Goal: Obtain resource: Obtain resource

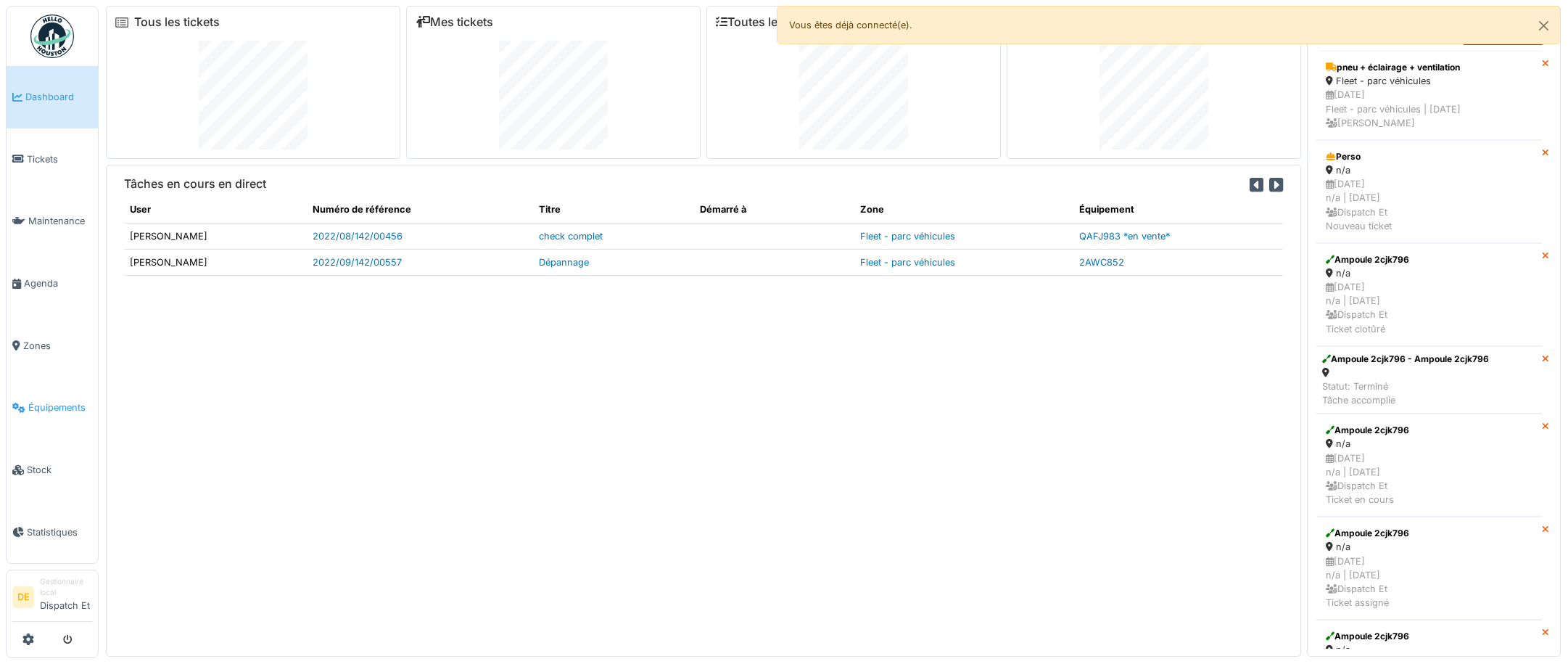
click at [48, 411] on span "Équipements" at bounding box center [61, 408] width 64 height 13
click at [1546, 22] on button "Close" at bounding box center [1544, 26] width 33 height 39
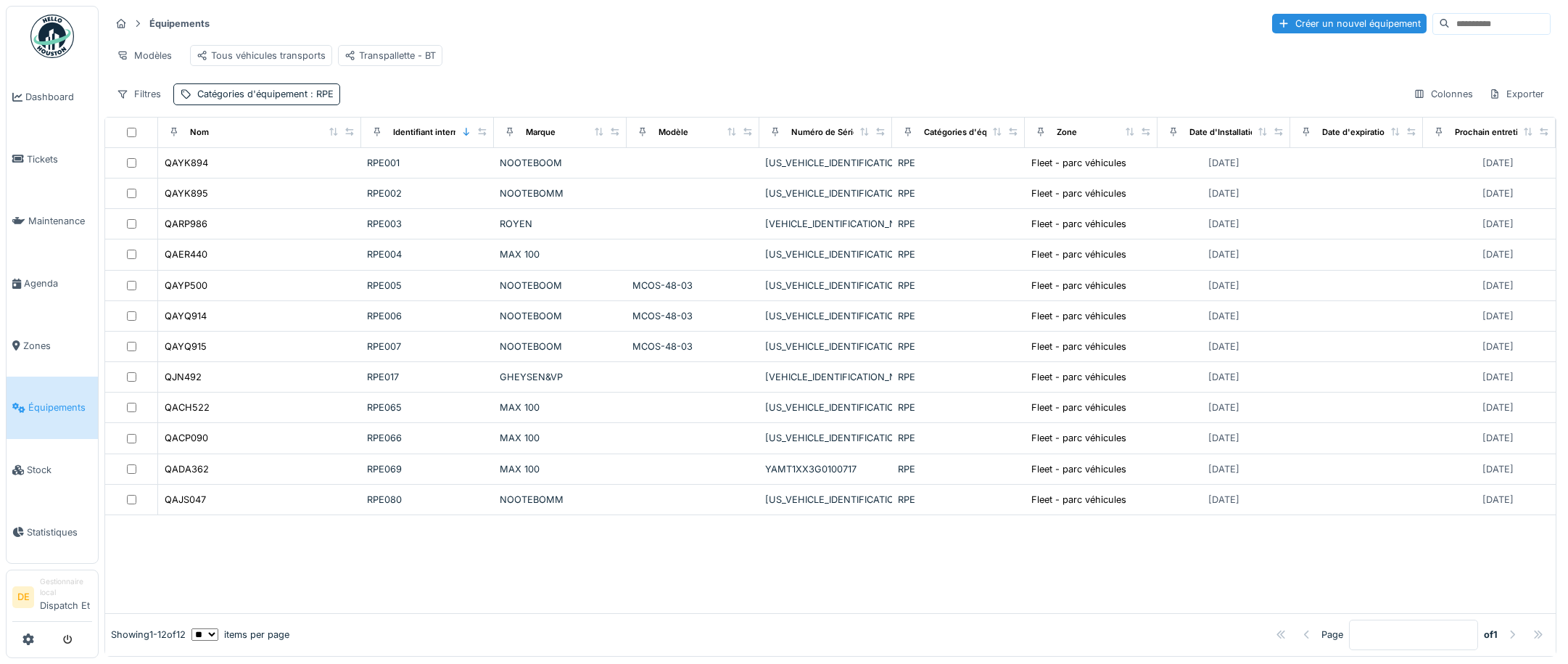
click at [1450, 20] on input at bounding box center [1500, 24] width 100 height 20
click at [1450, 21] on input at bounding box center [1500, 24] width 100 height 20
type input "*****"
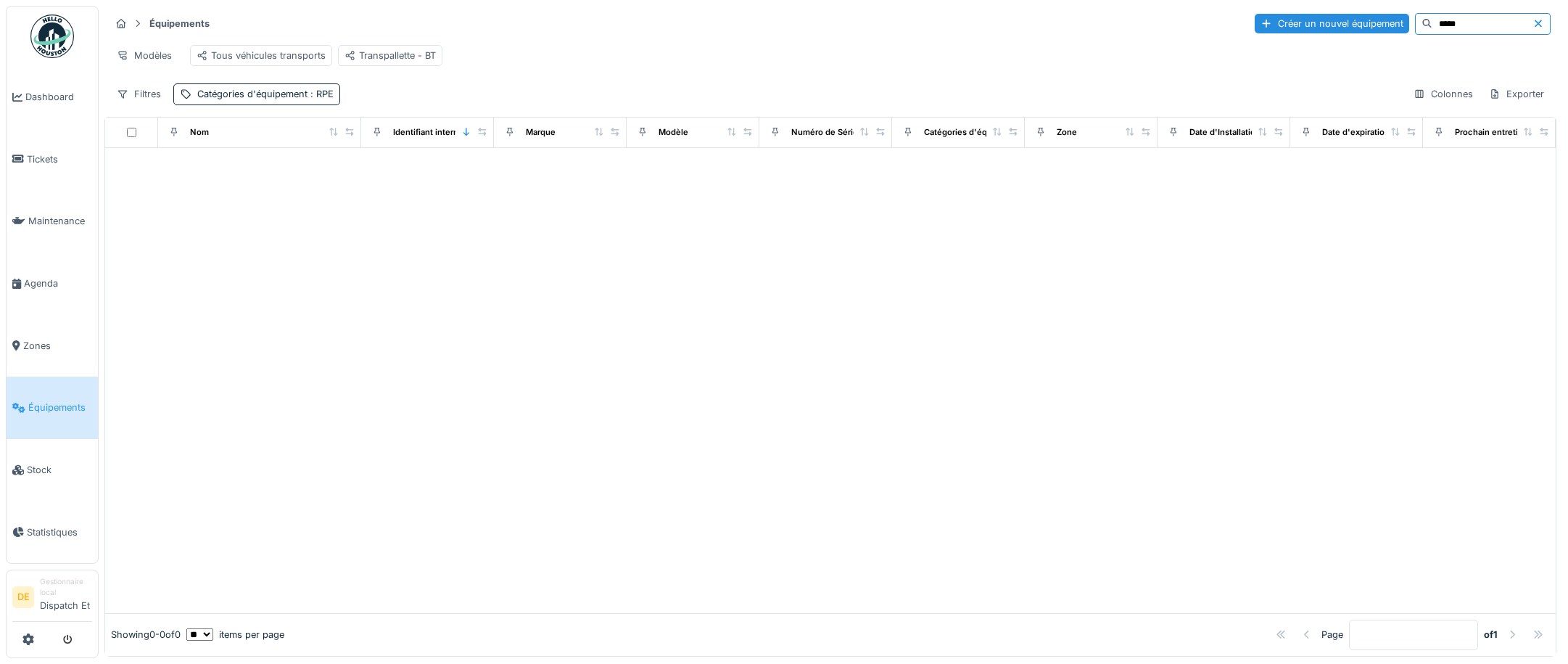
click at [1448, 24] on input "*****" at bounding box center [1482, 24] width 100 height 20
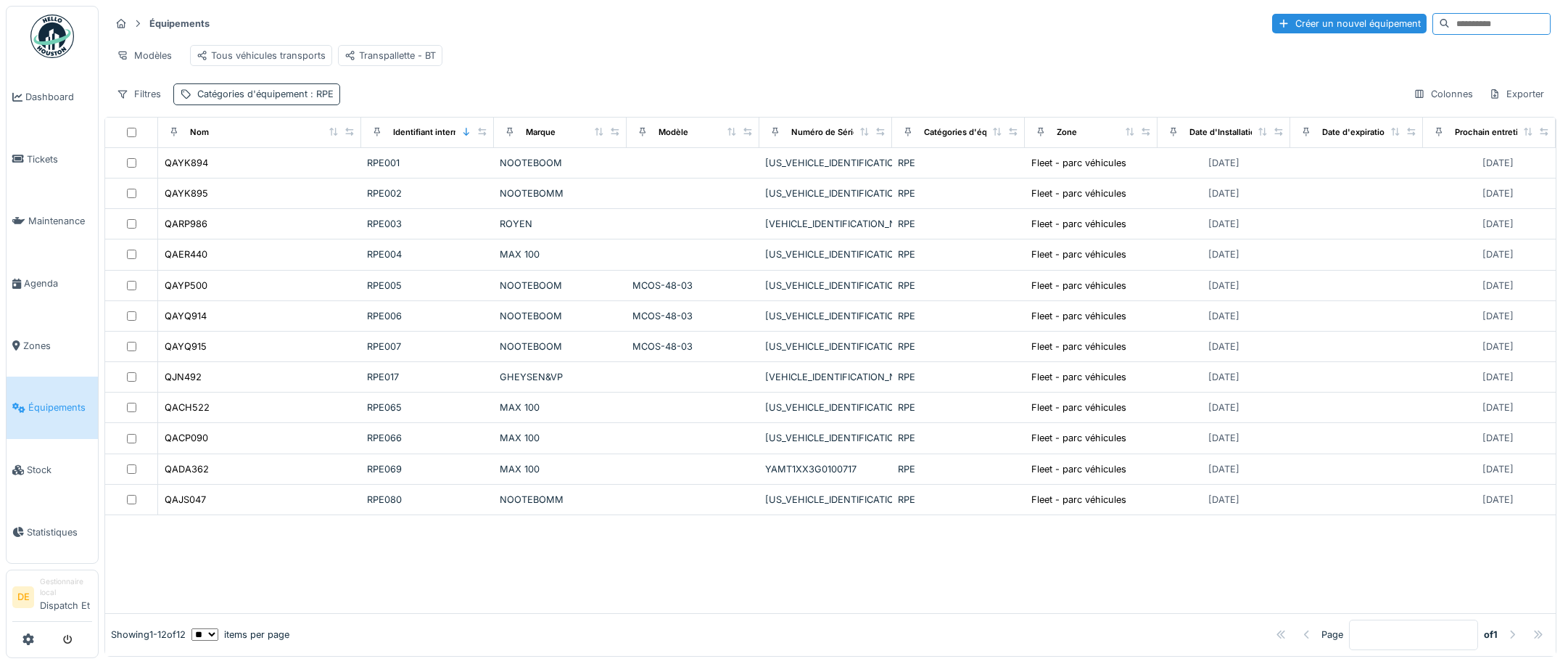
click at [248, 101] on div "Catégories d'équipement : RPE" at bounding box center [266, 94] width 137 height 13
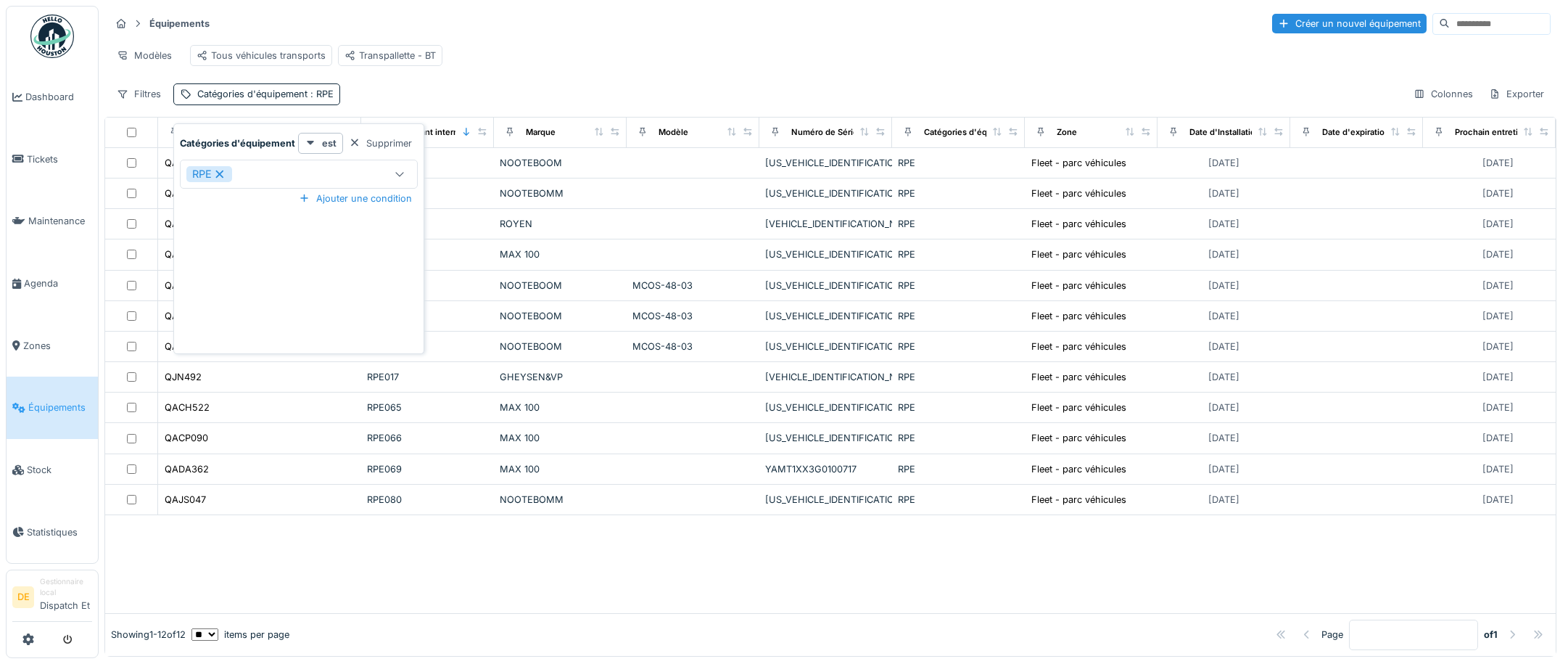
click at [222, 174] on icon at bounding box center [219, 174] width 13 height 10
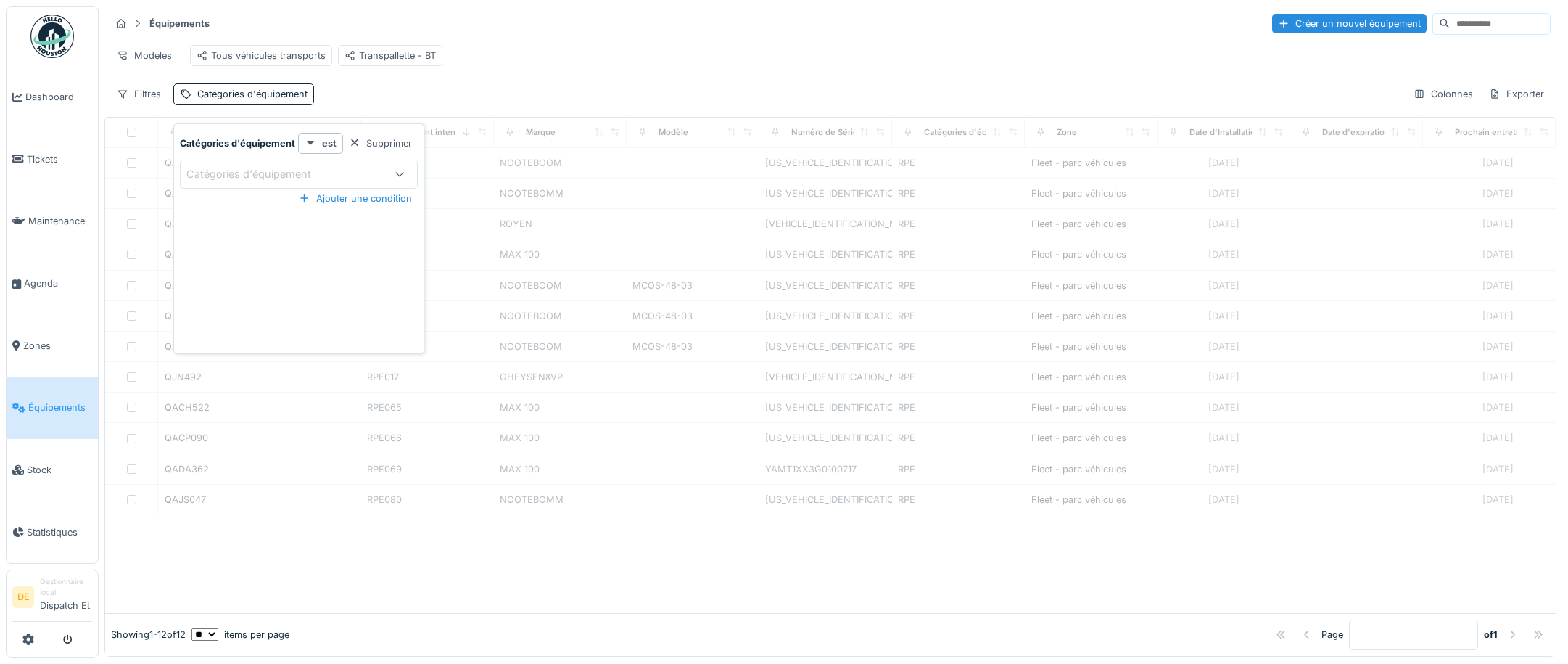
click at [236, 166] on div "Catégories d'équipement" at bounding box center [259, 174] width 145 height 16
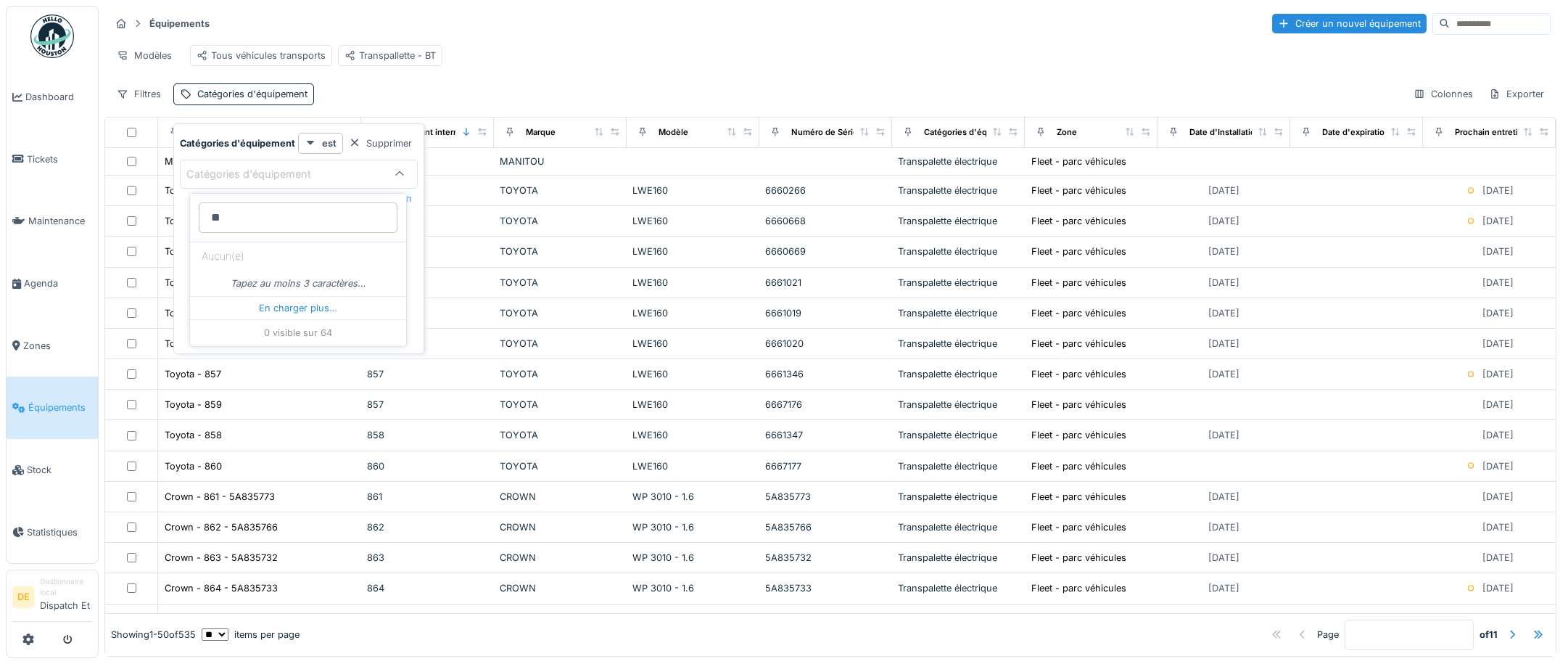
type d\'équipement_I2NTU "*"
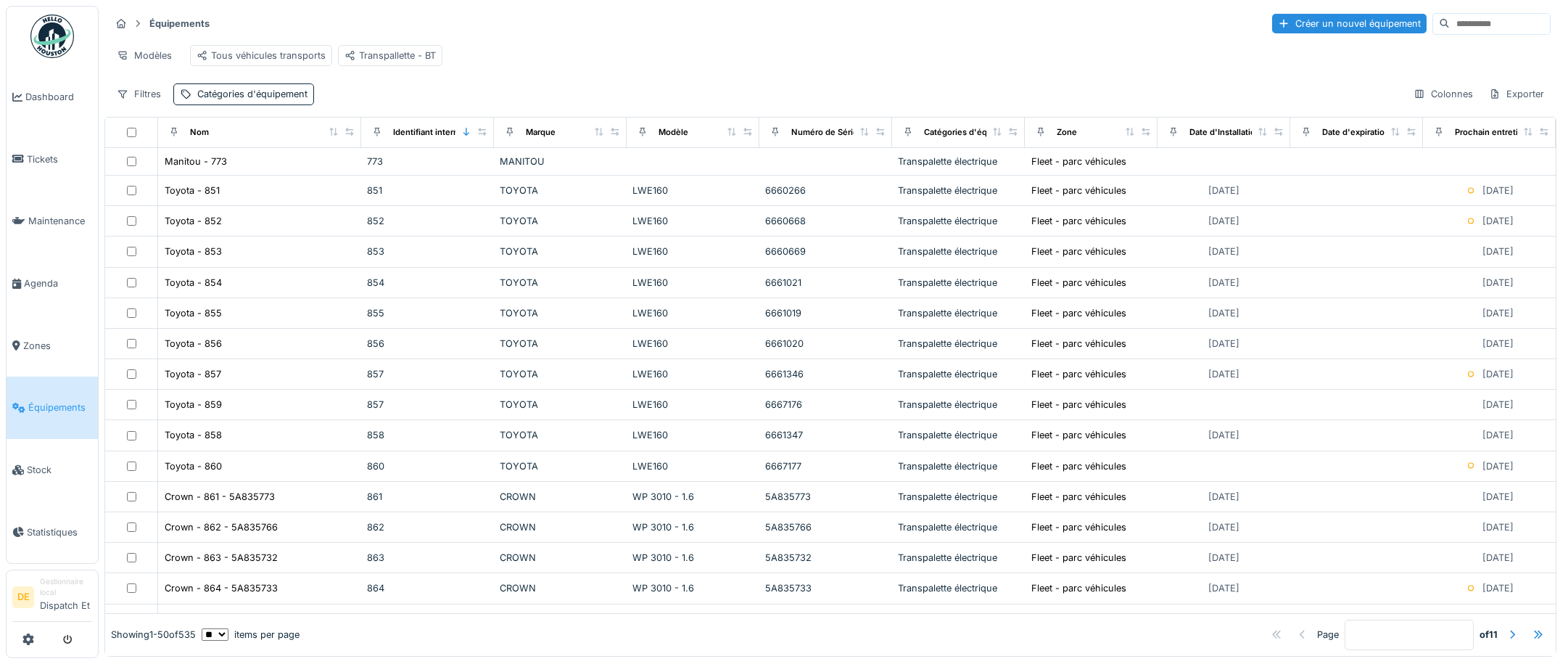
click at [1450, 29] on input at bounding box center [1500, 24] width 100 height 20
type input "*****"
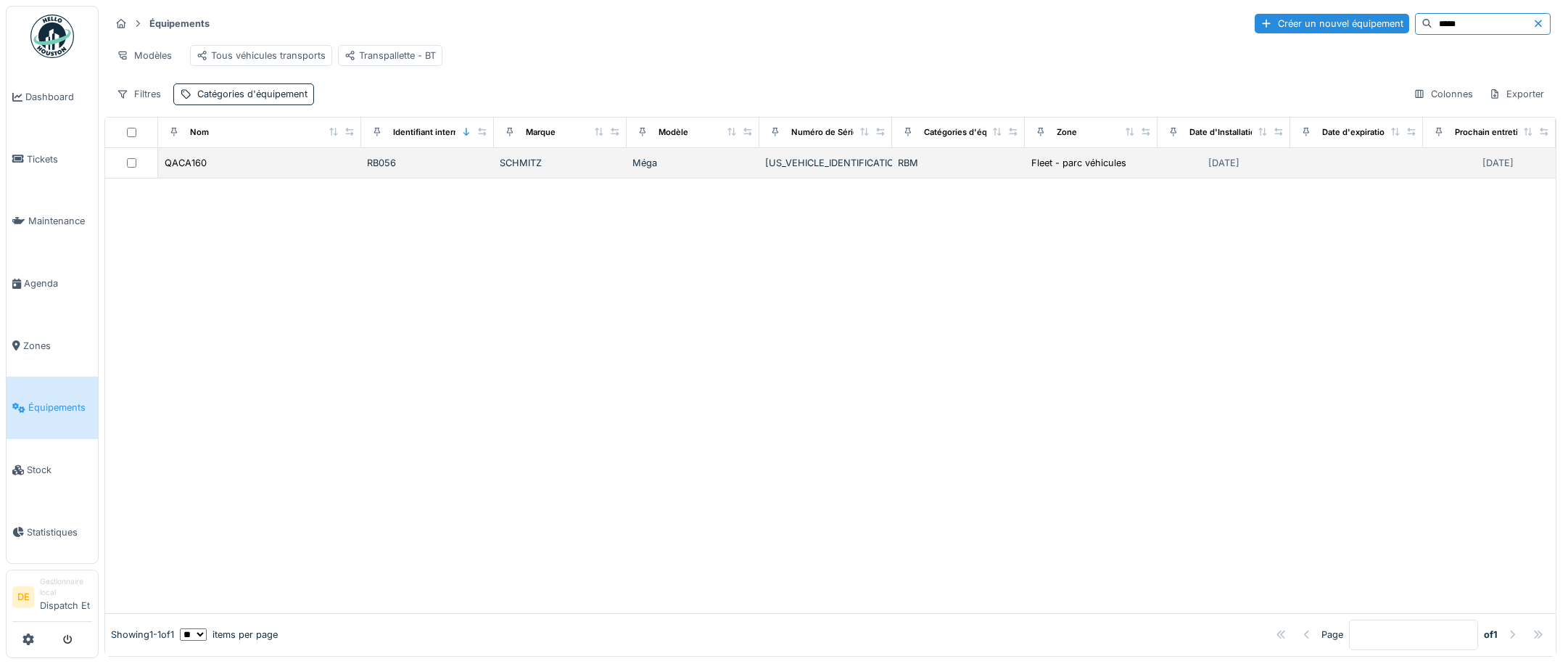
click at [568, 170] on div "SCHMITZ" at bounding box center [561, 163] width 121 height 13
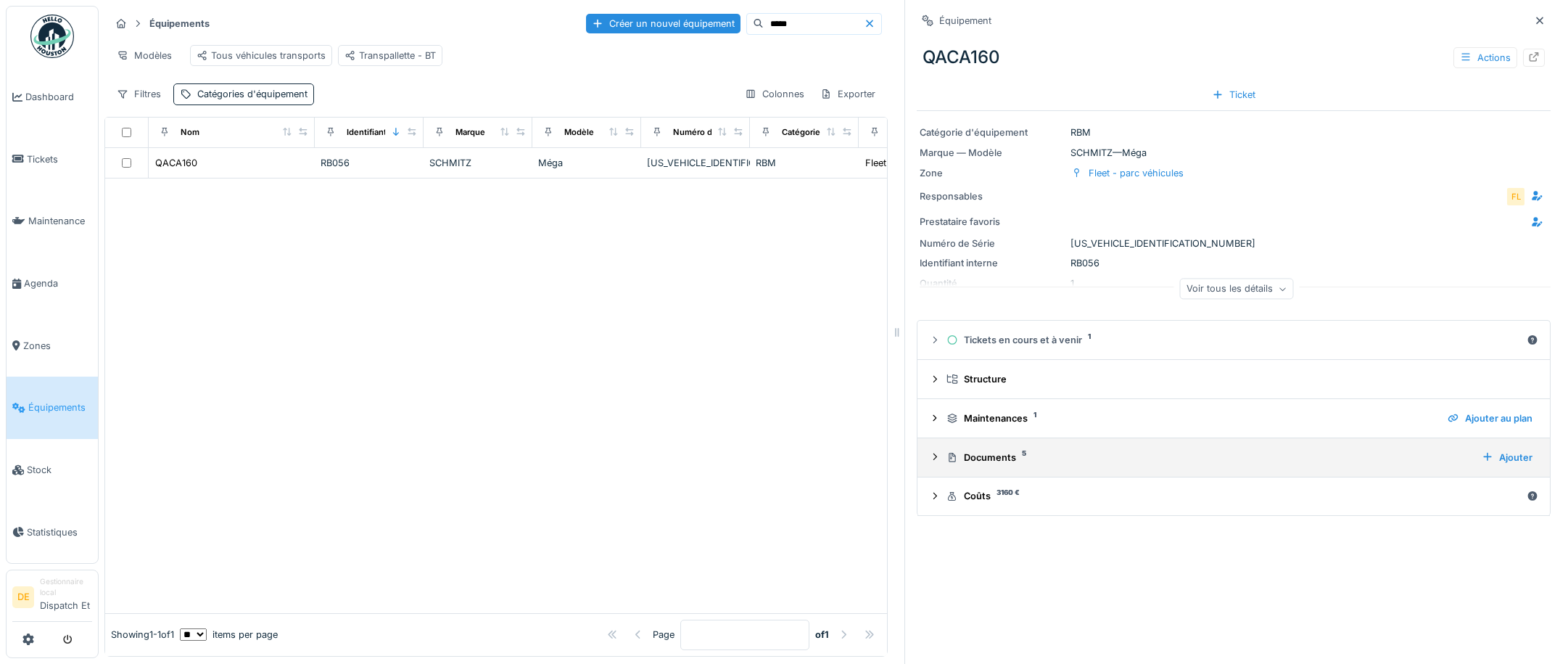
click at [995, 454] on div "Documents 5" at bounding box center [1208, 457] width 524 height 13
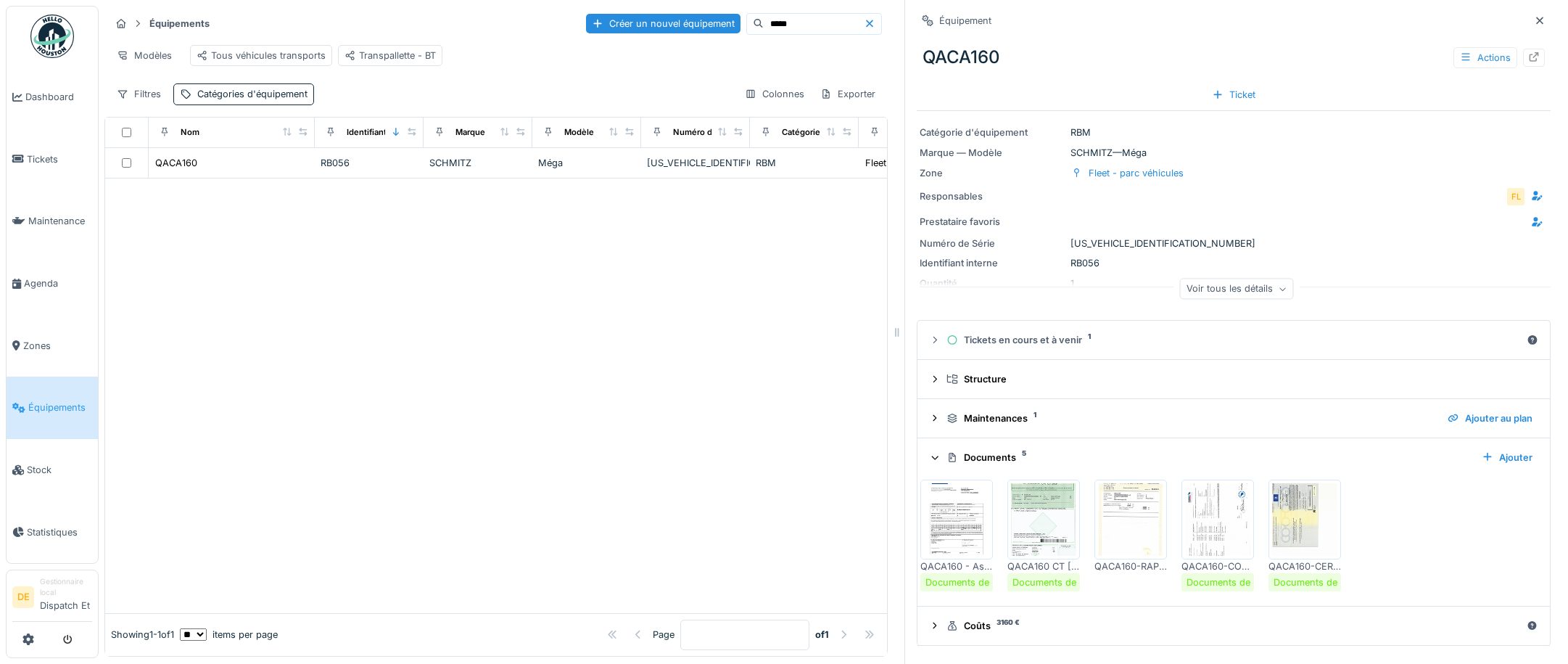
click at [1023, 499] on img at bounding box center [1043, 520] width 65 height 73
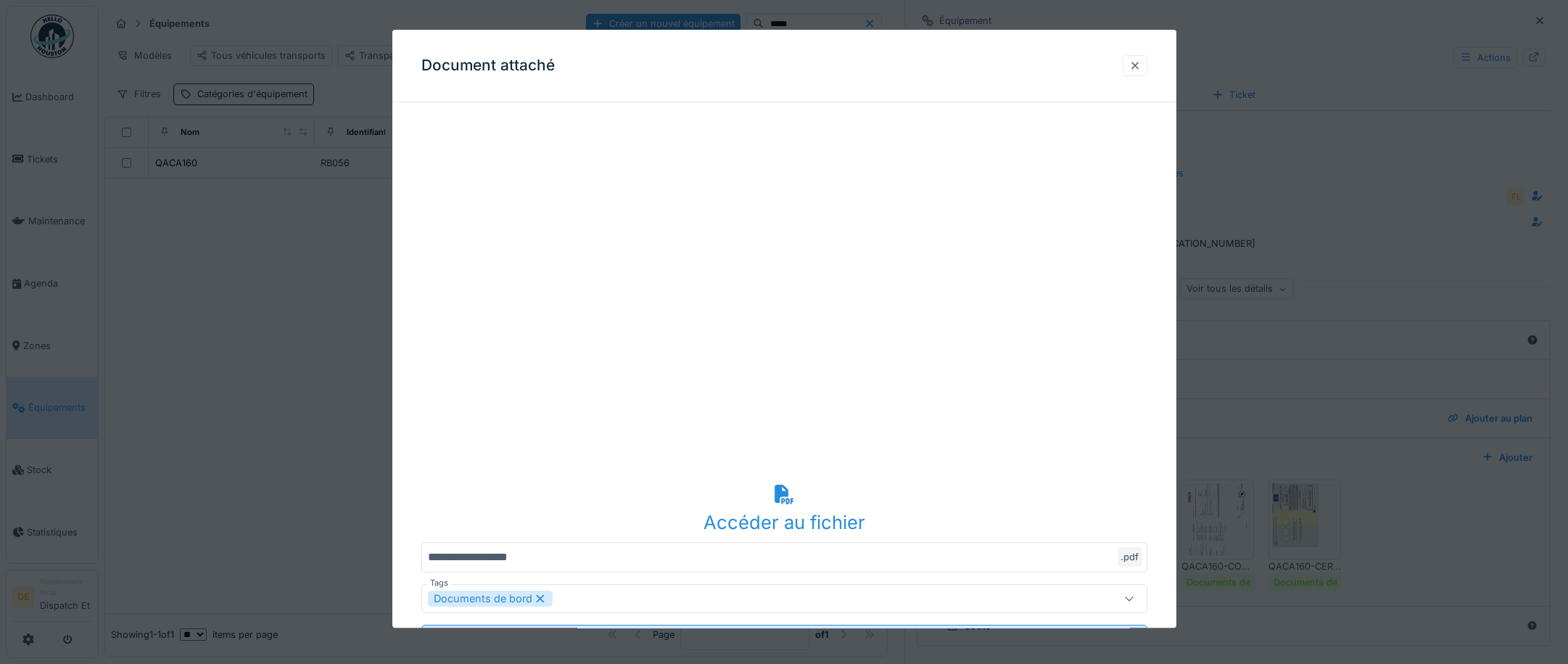
click at [1141, 66] on div at bounding box center [1135, 66] width 12 height 13
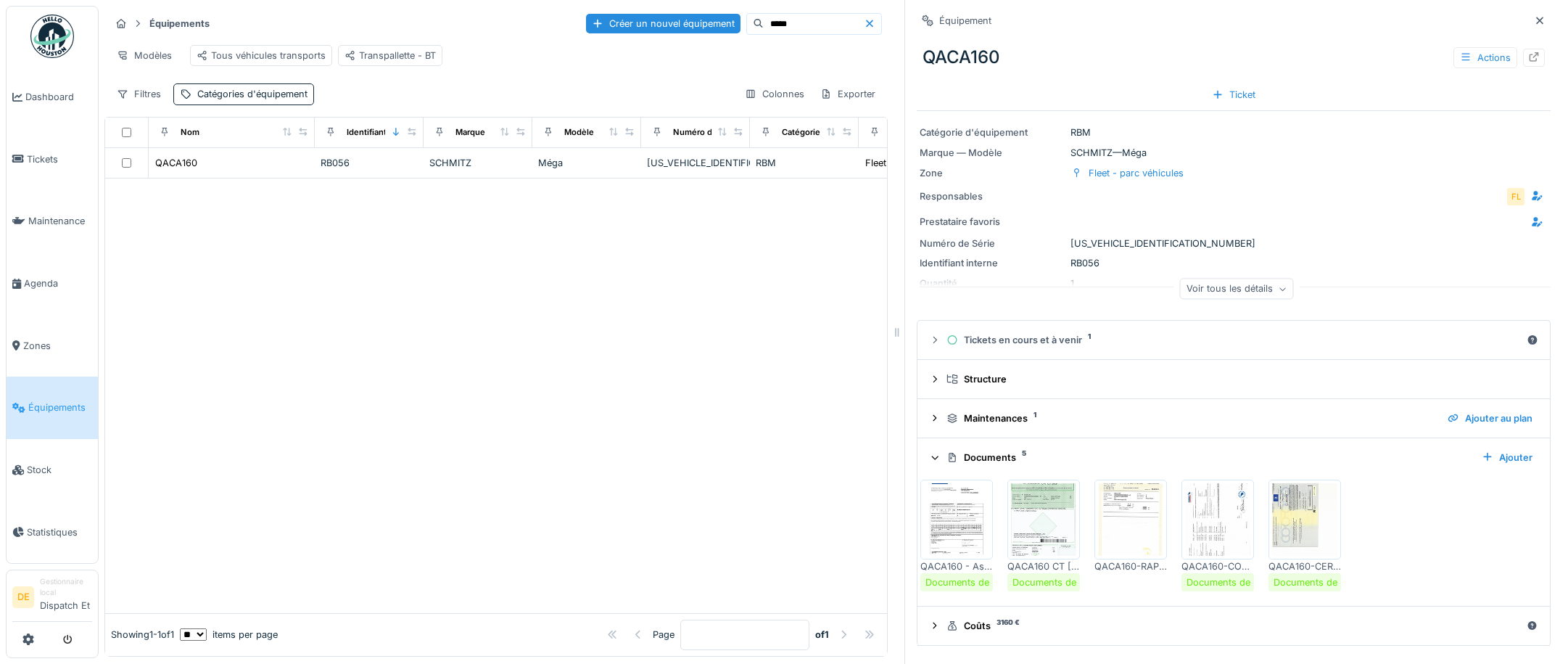
click at [962, 519] on img at bounding box center [956, 520] width 65 height 73
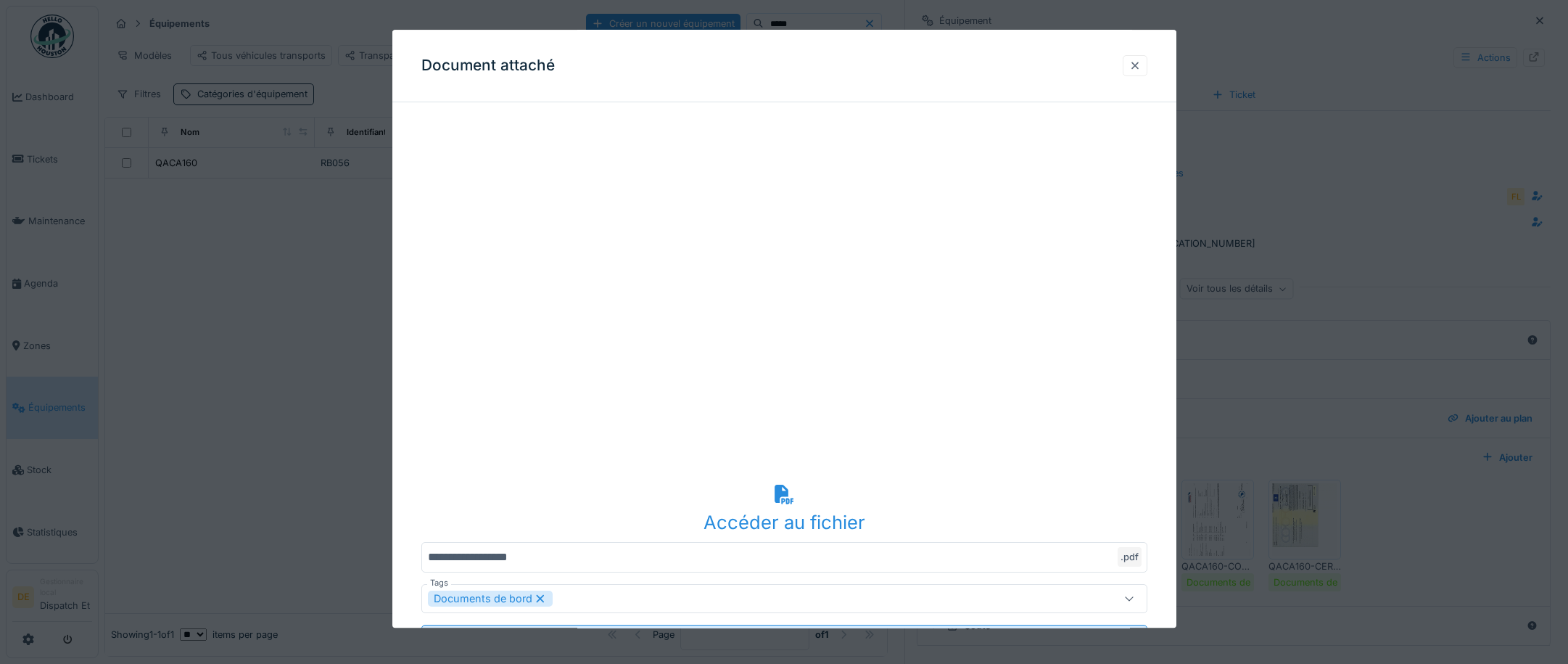
click at [1140, 65] on div at bounding box center [1135, 66] width 12 height 13
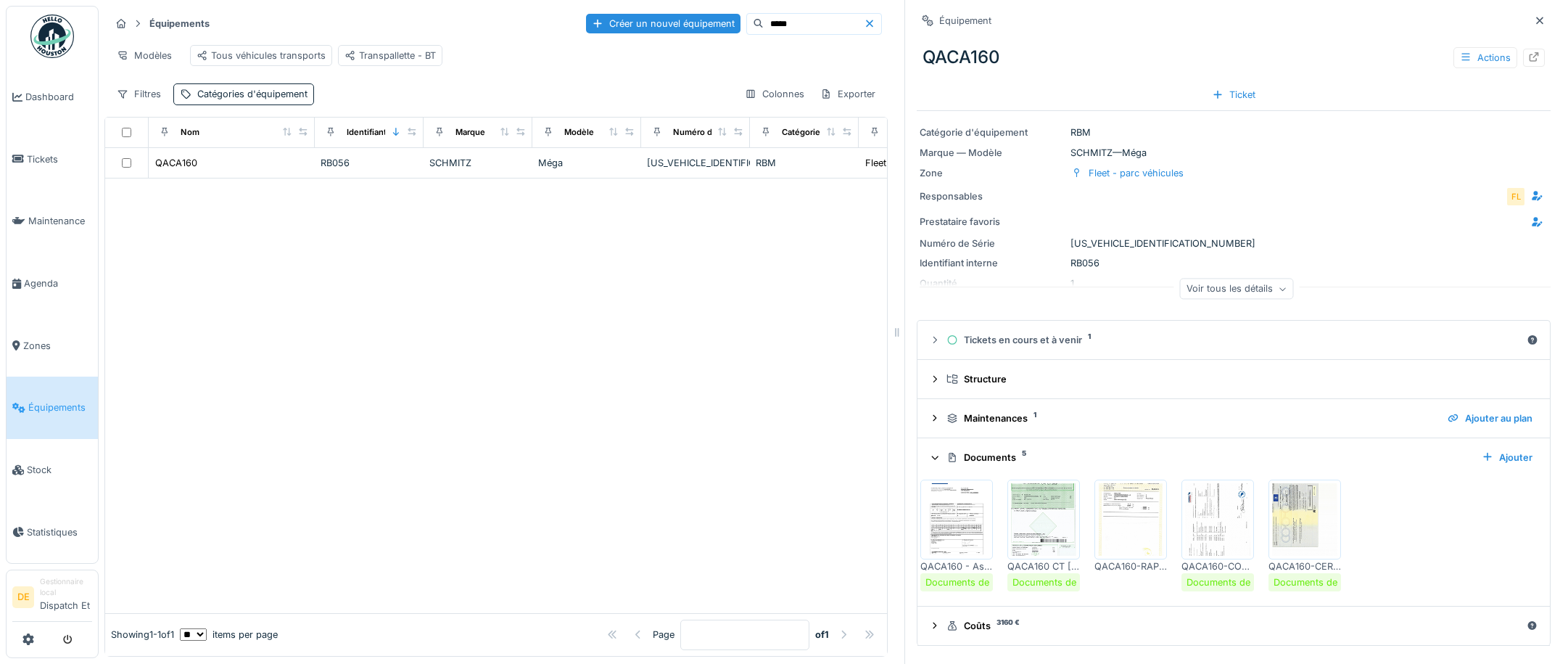
click at [1293, 533] on img at bounding box center [1304, 520] width 65 height 73
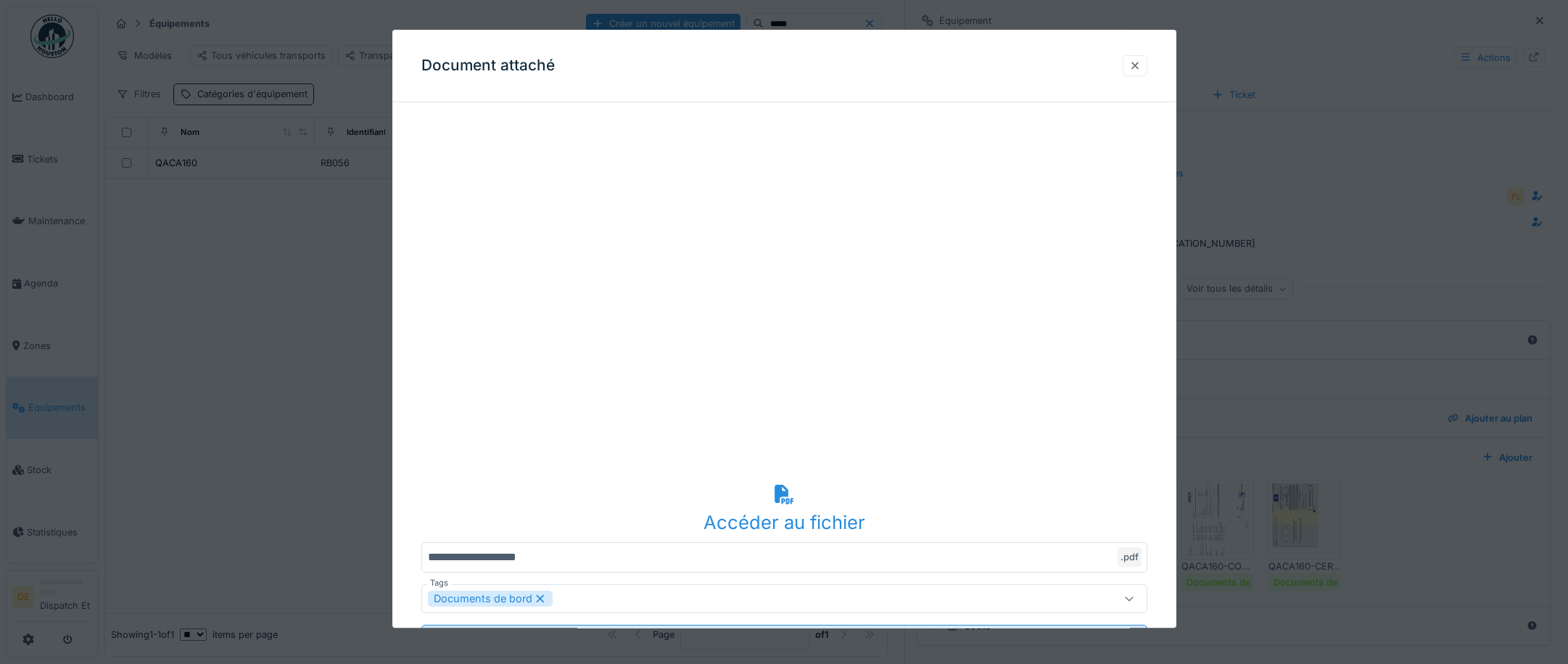
click at [1136, 57] on div at bounding box center [1134, 65] width 24 height 21
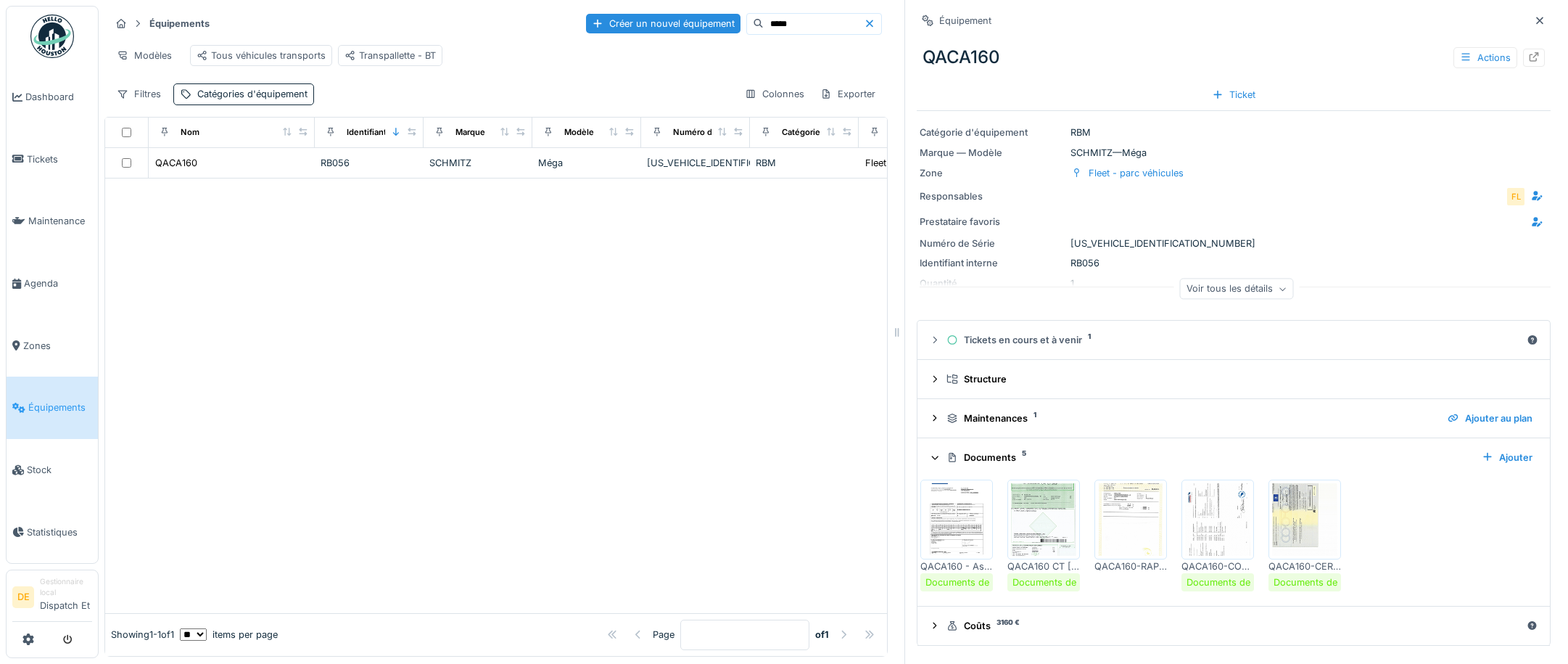
click at [1213, 503] on img at bounding box center [1217, 520] width 65 height 73
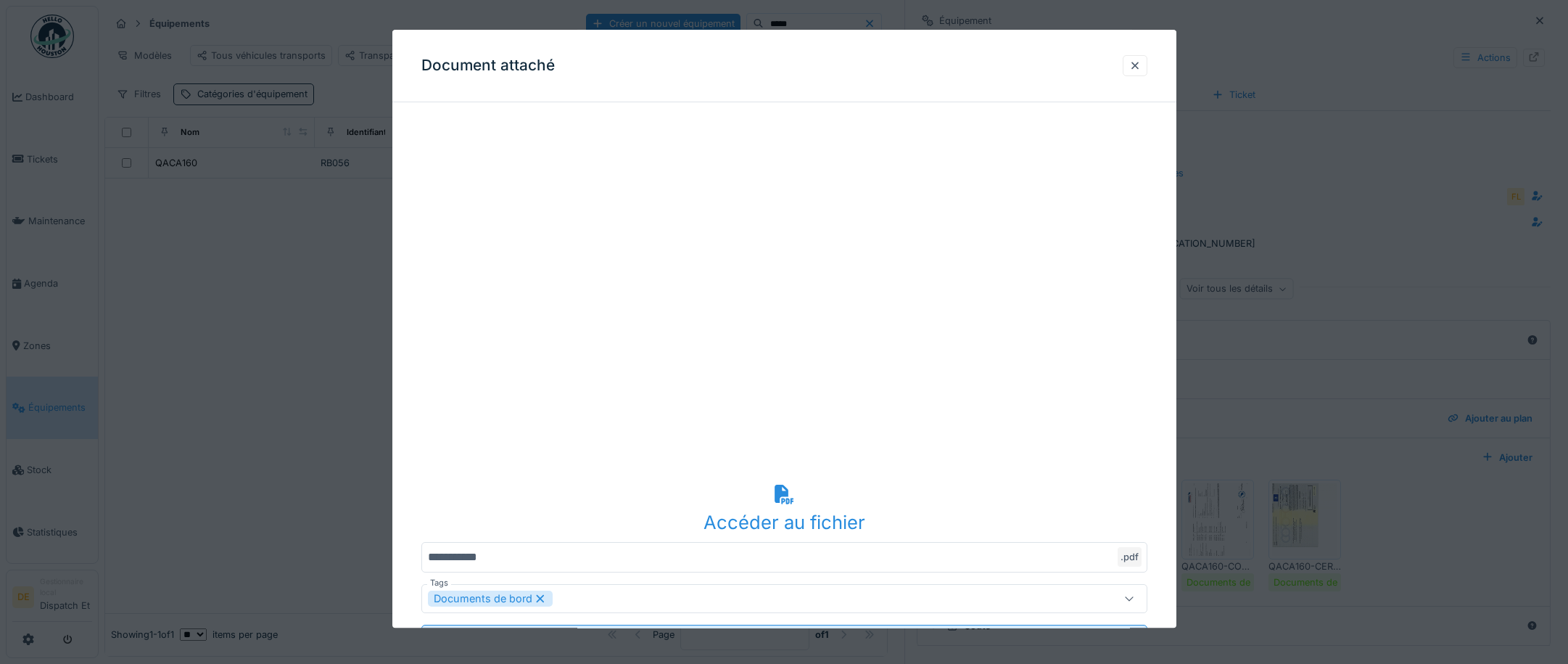
click at [1272, 223] on div at bounding box center [784, 332] width 1568 height 664
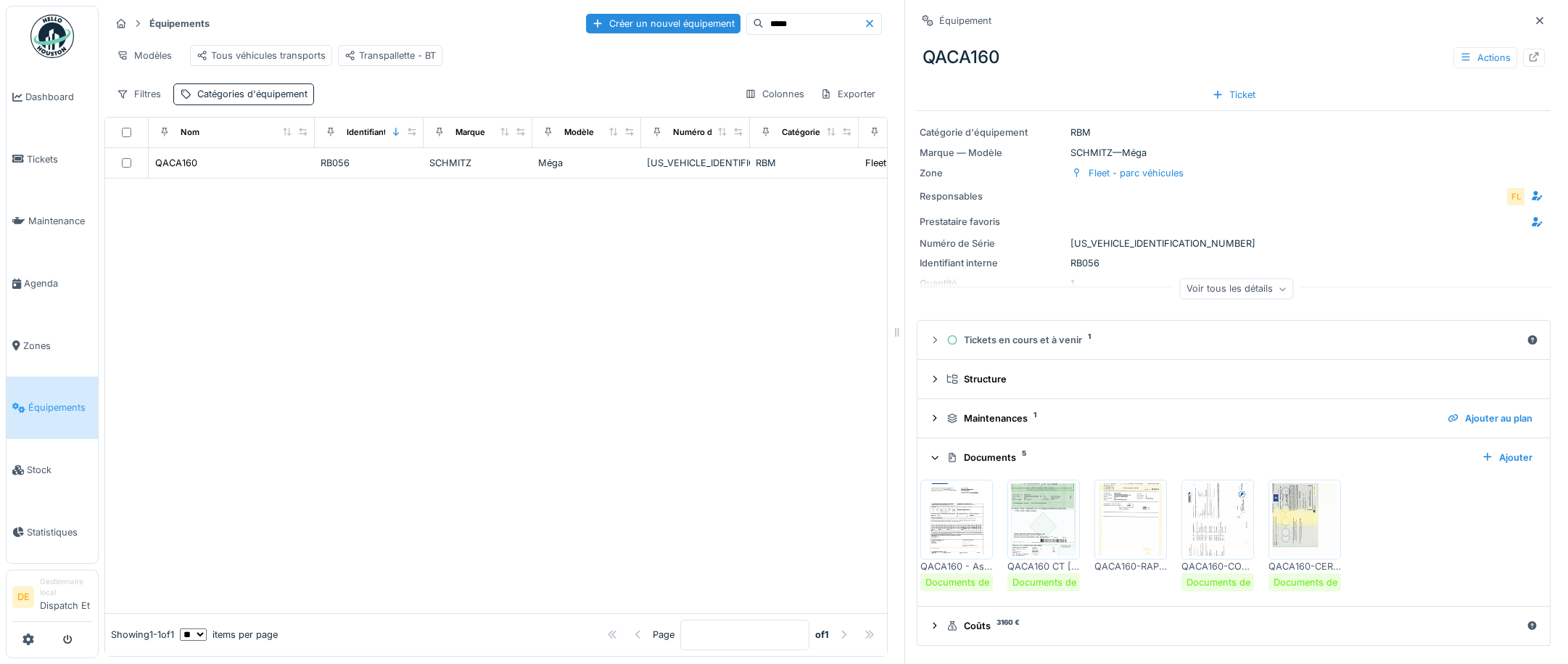
click at [1126, 516] on img at bounding box center [1130, 520] width 65 height 73
